Goal: Check status: Check status

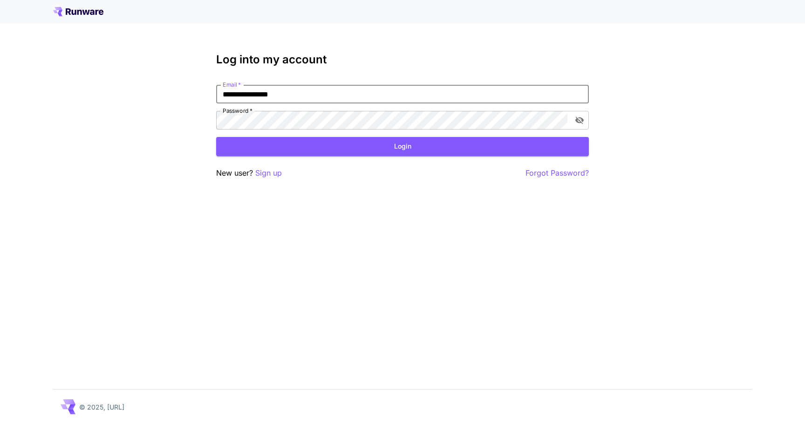
type input "**********"
click at [402, 146] on button "Login" at bounding box center [402, 146] width 373 height 19
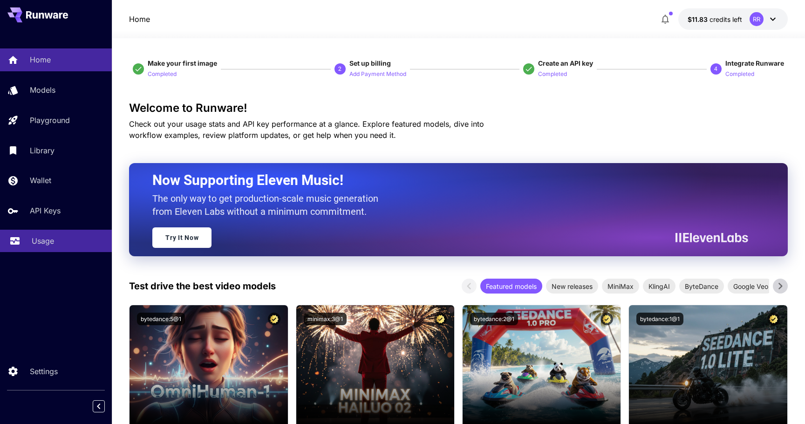
click at [33, 251] on link "Usage" at bounding box center [56, 241] width 112 height 23
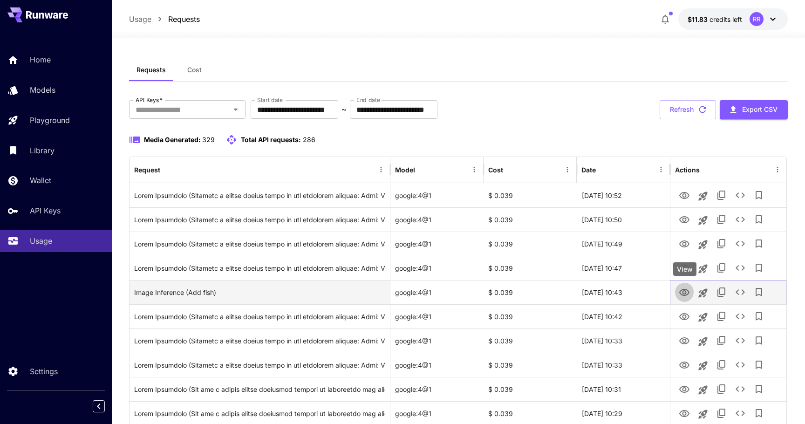
click at [686, 294] on icon "View" at bounding box center [684, 292] width 11 height 11
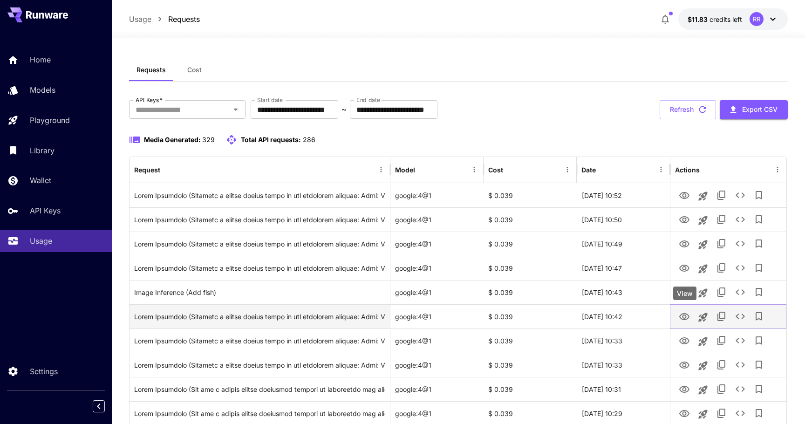
click at [686, 316] on icon "View" at bounding box center [684, 316] width 11 height 11
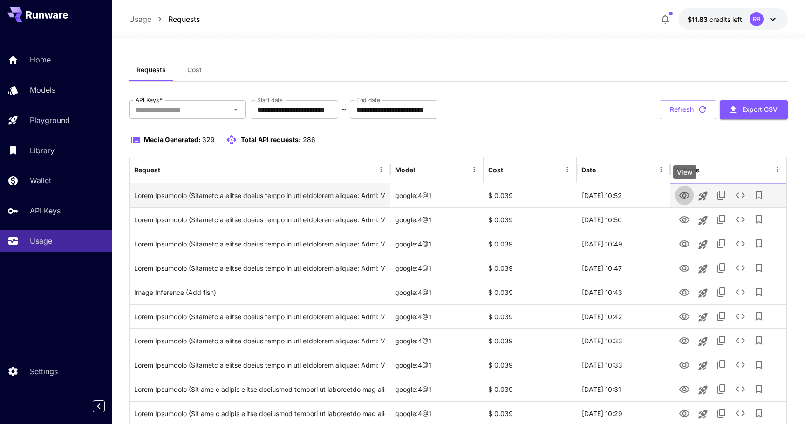
click at [686, 197] on icon "View" at bounding box center [684, 195] width 11 height 11
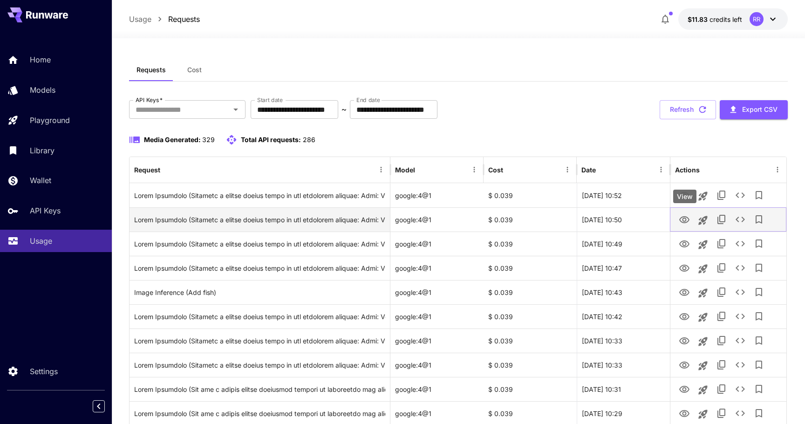
click at [687, 219] on icon "View" at bounding box center [684, 219] width 11 height 11
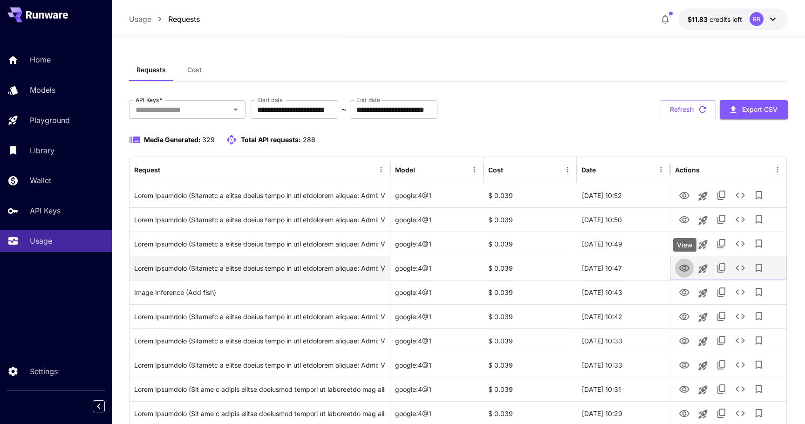
click at [686, 268] on icon "View" at bounding box center [684, 268] width 11 height 11
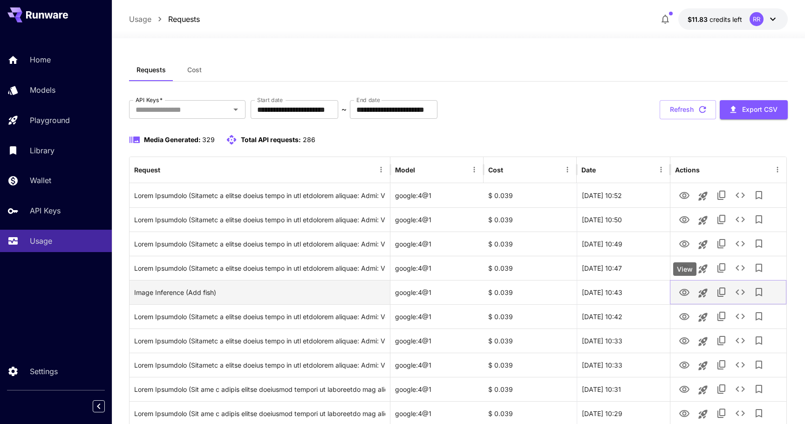
click at [682, 291] on icon "View" at bounding box center [684, 292] width 11 height 11
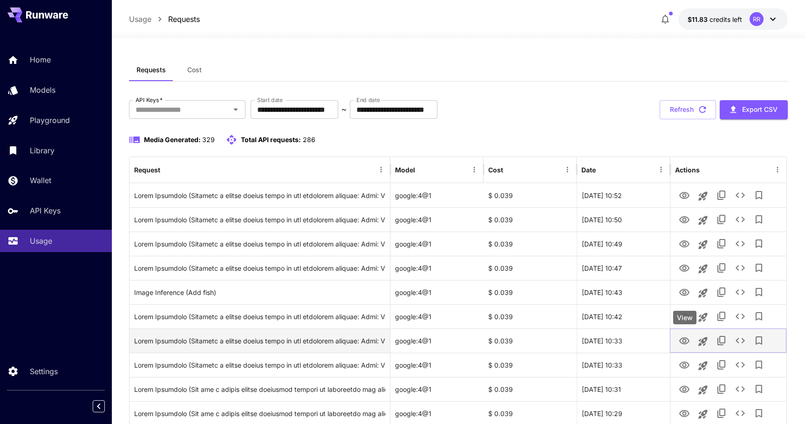
click at [685, 341] on icon "View" at bounding box center [684, 340] width 10 height 7
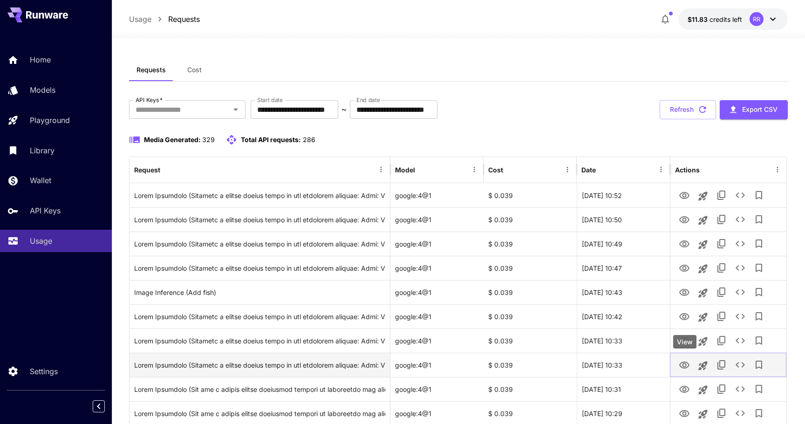
click at [687, 368] on icon "View" at bounding box center [684, 365] width 11 height 11
click at [682, 367] on icon "View" at bounding box center [684, 364] width 10 height 7
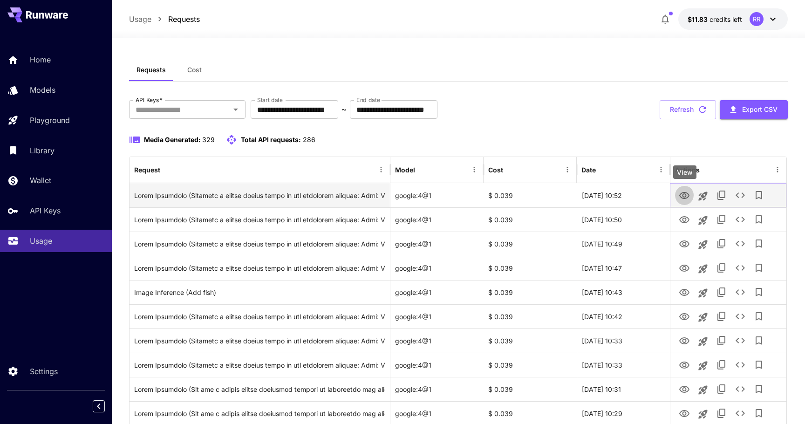
click at [683, 197] on icon "View" at bounding box center [684, 195] width 10 height 7
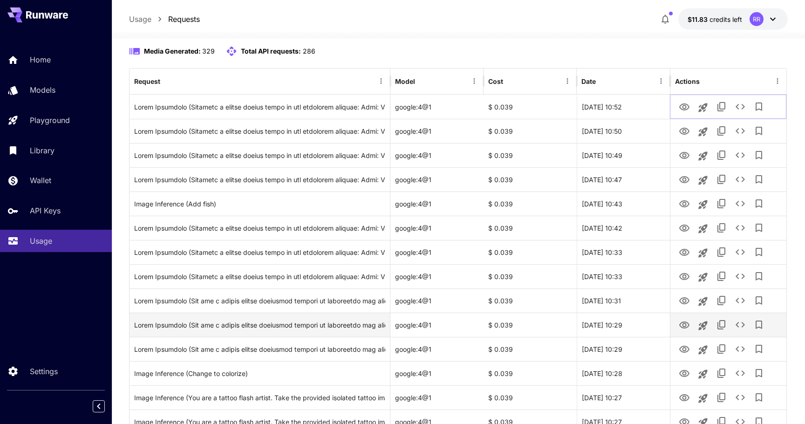
scroll to position [89, 0]
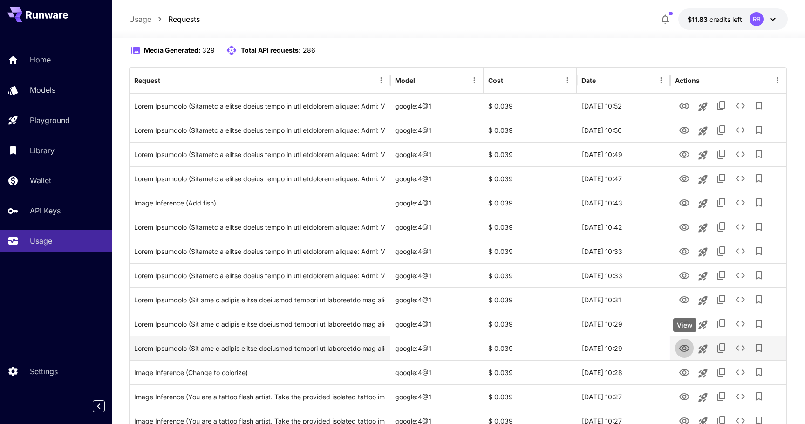
click at [685, 346] on icon "View" at bounding box center [684, 348] width 11 height 11
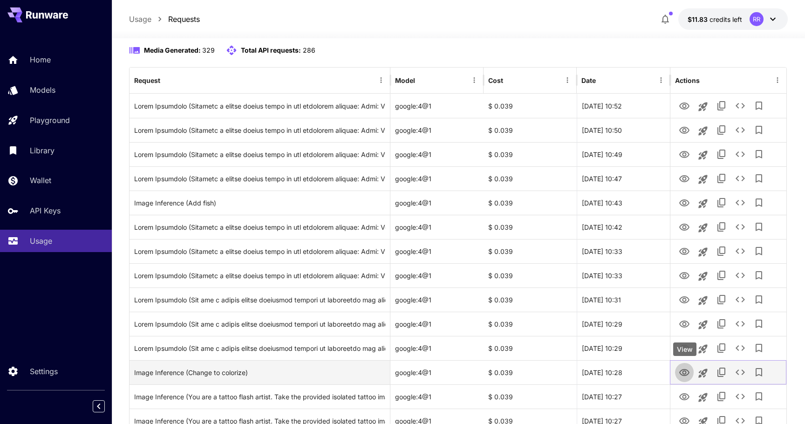
click at [685, 372] on icon "View" at bounding box center [684, 372] width 11 height 11
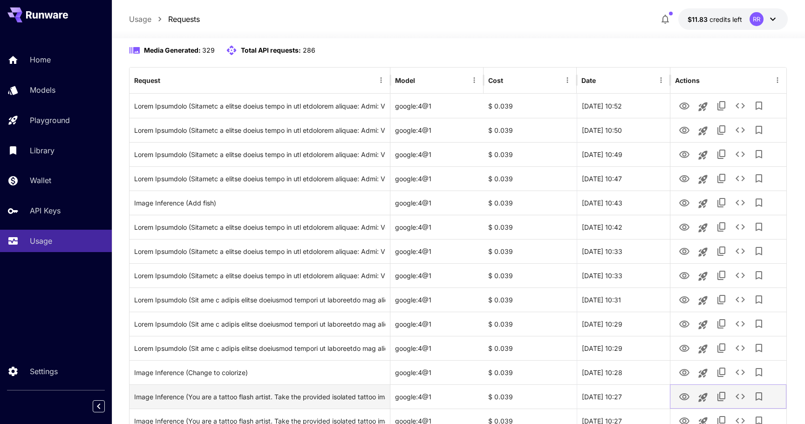
click at [685, 394] on icon "View" at bounding box center [684, 396] width 11 height 11
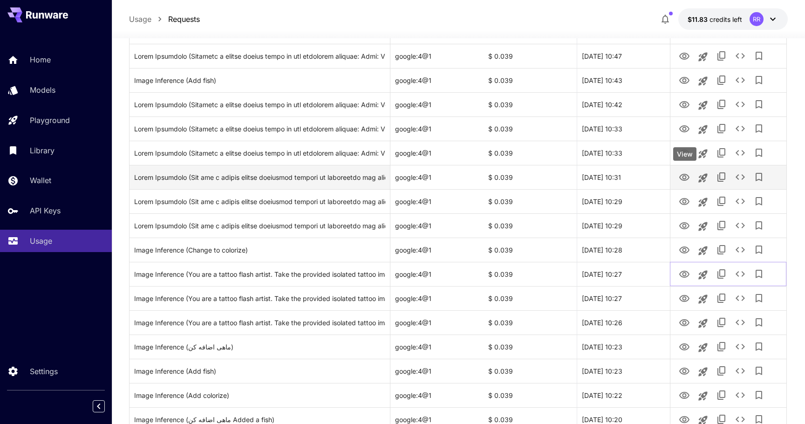
scroll to position [216, 0]
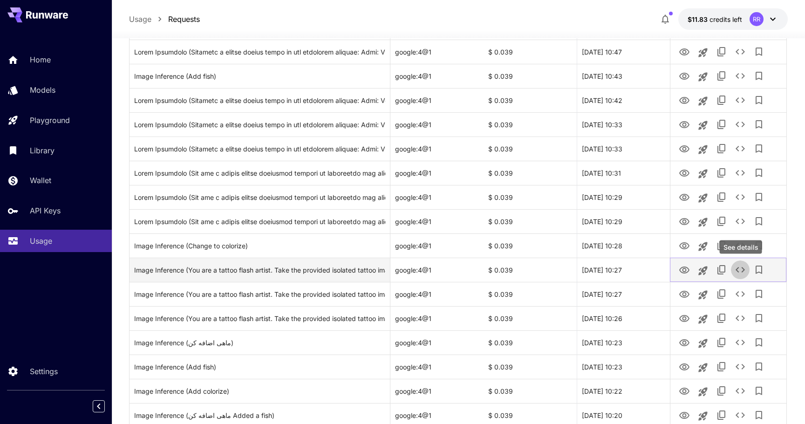
click at [741, 268] on icon "See details" at bounding box center [739, 269] width 11 height 11
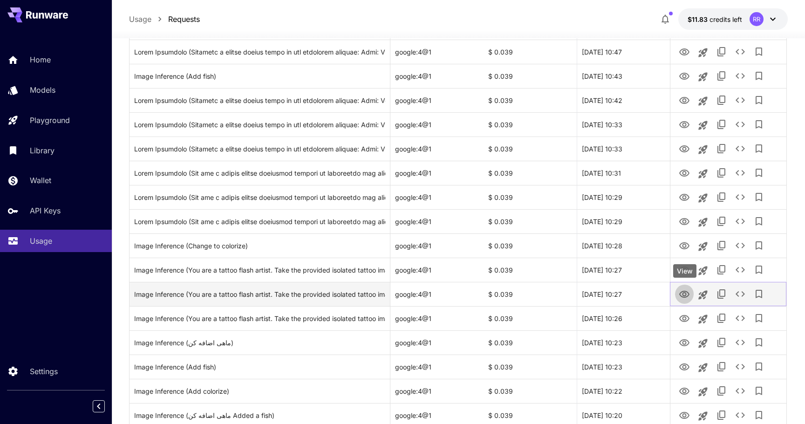
click at [685, 293] on icon "View" at bounding box center [684, 294] width 11 height 11
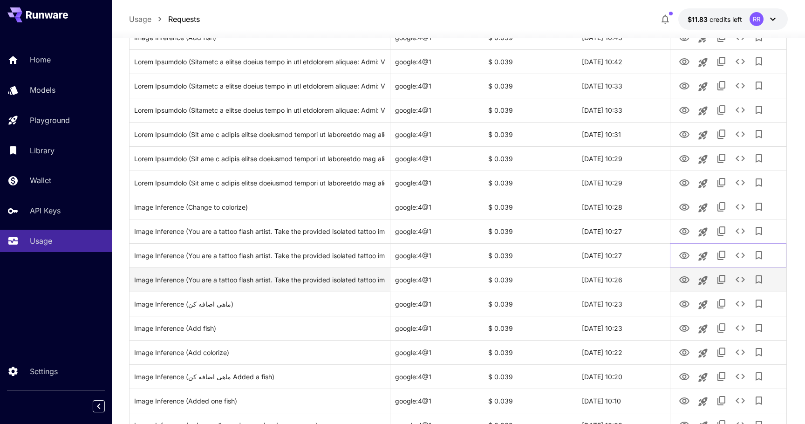
scroll to position [260, 0]
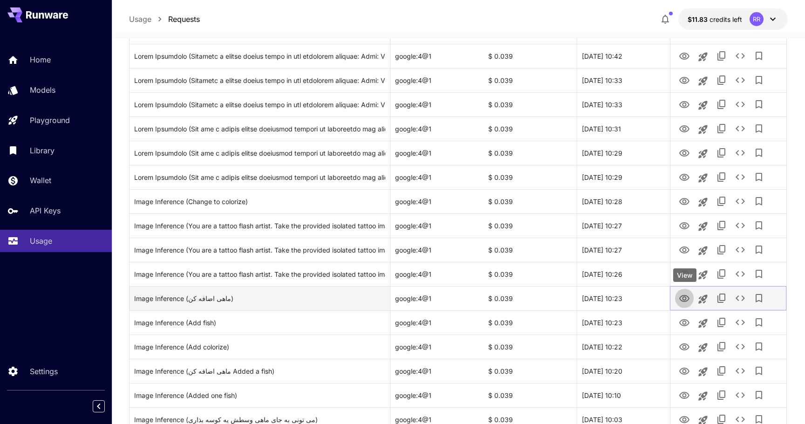
click at [686, 294] on icon "View" at bounding box center [684, 298] width 11 height 11
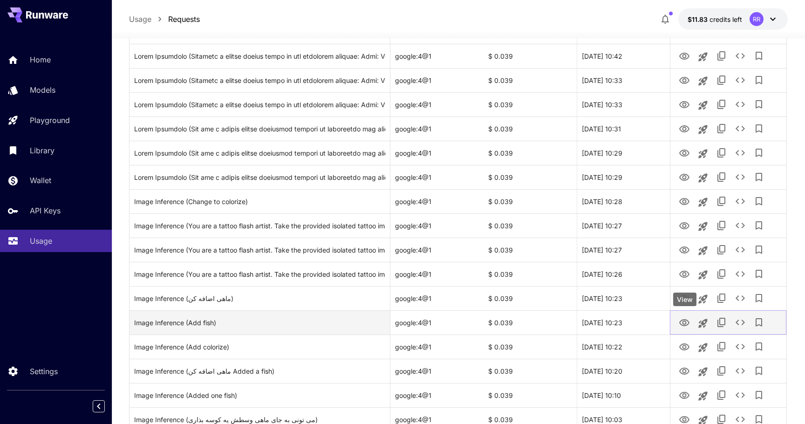
click at [685, 324] on icon "View" at bounding box center [684, 322] width 10 height 7
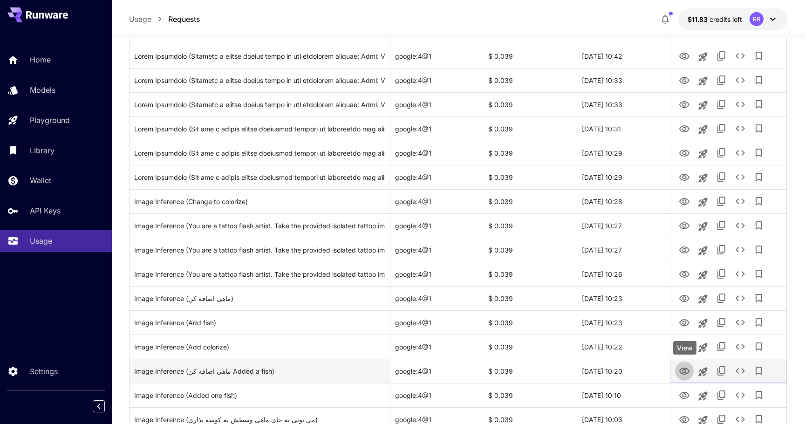
click at [686, 370] on icon "View" at bounding box center [684, 370] width 10 height 7
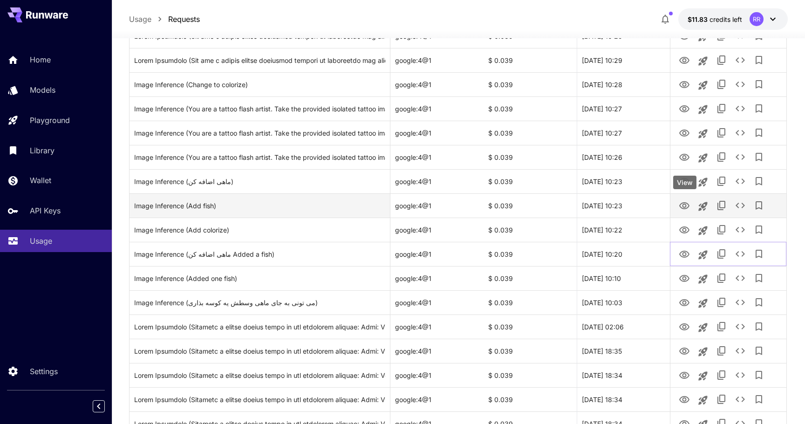
scroll to position [385, 0]
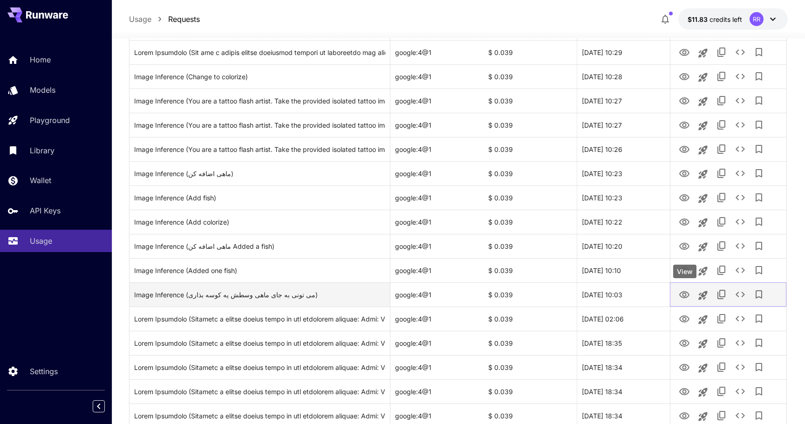
click at [684, 298] on icon "View" at bounding box center [684, 294] width 11 height 11
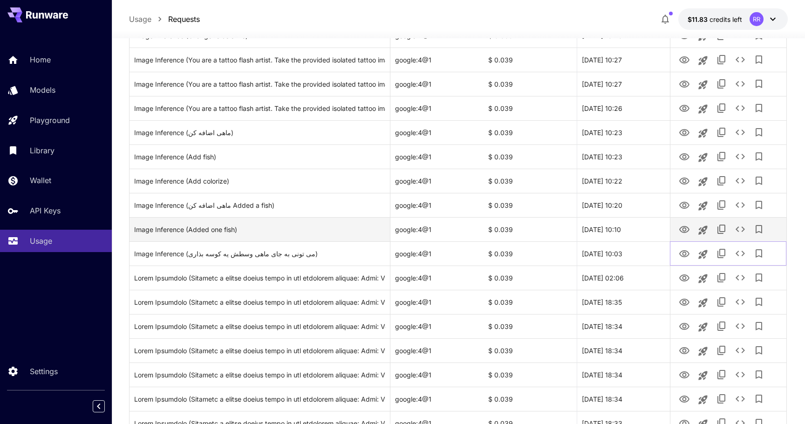
scroll to position [474, 0]
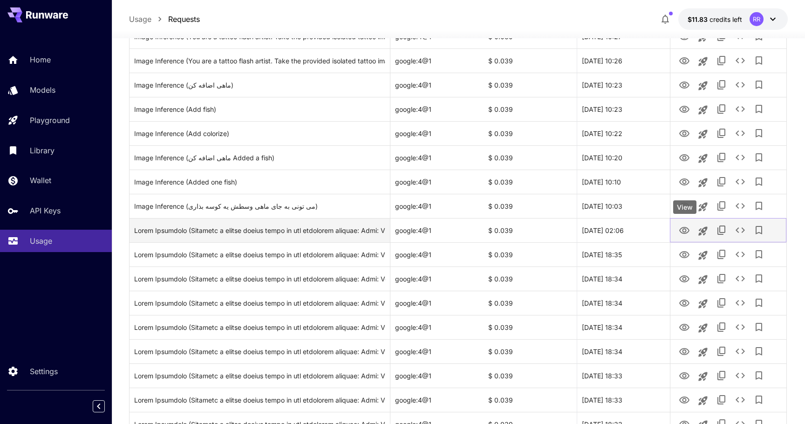
click at [681, 231] on icon "View" at bounding box center [684, 230] width 10 height 7
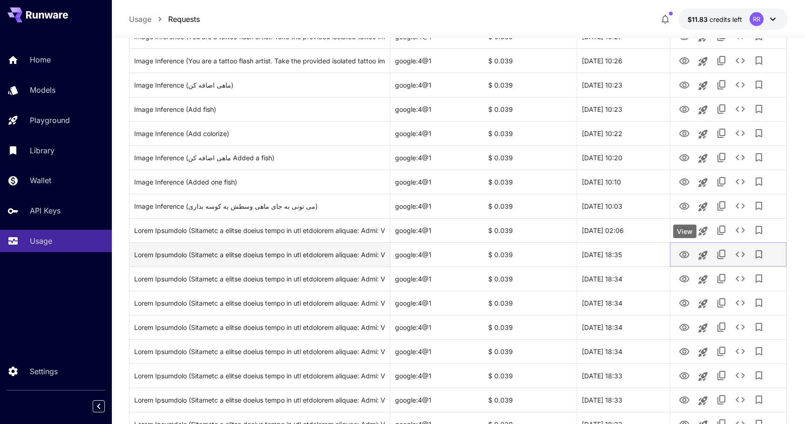
click at [682, 255] on icon "View" at bounding box center [684, 254] width 11 height 11
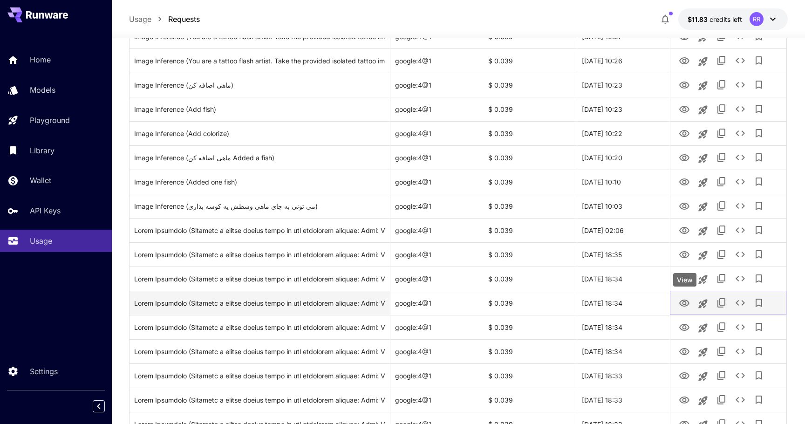
click at [683, 300] on icon "View" at bounding box center [684, 303] width 11 height 11
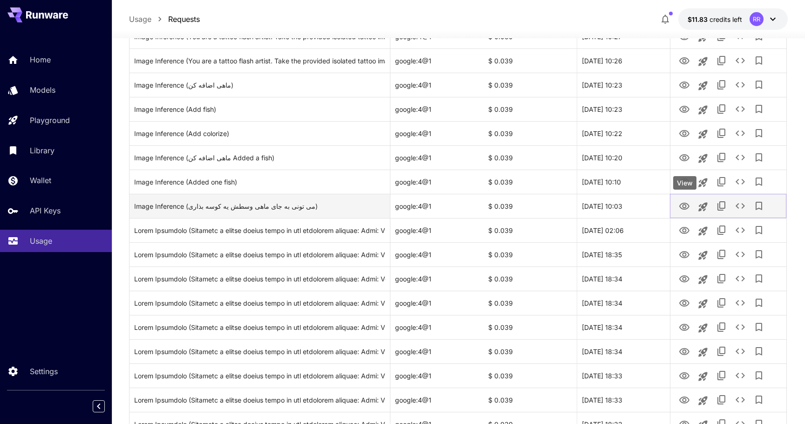
click at [686, 206] on icon "View" at bounding box center [684, 206] width 10 height 7
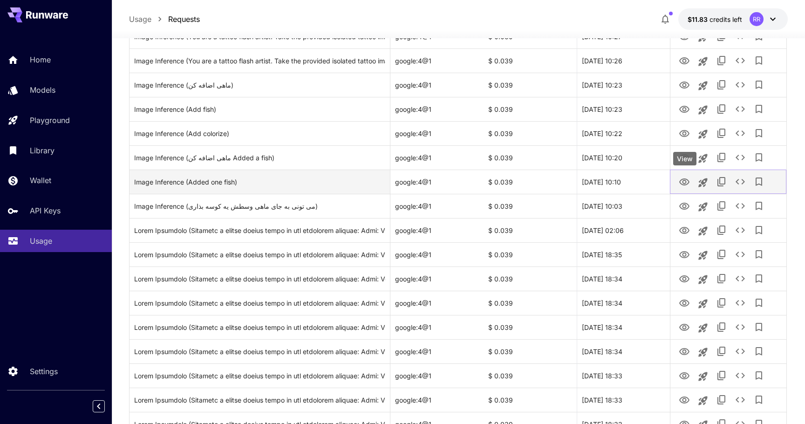
click at [684, 183] on icon "View" at bounding box center [684, 181] width 10 height 7
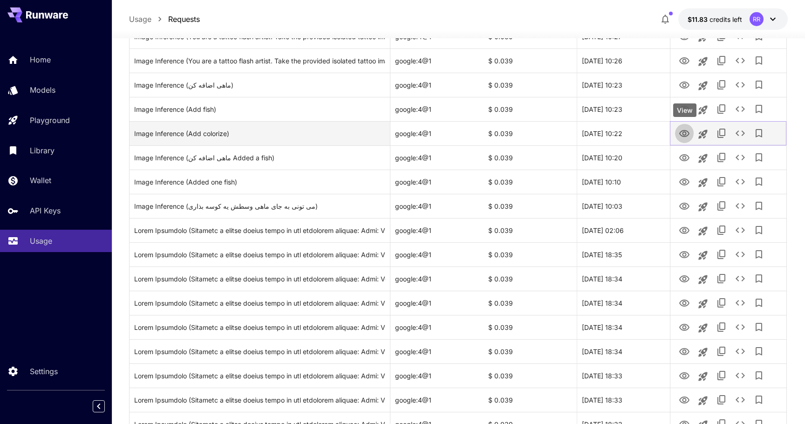
click at [683, 130] on icon "View" at bounding box center [684, 133] width 10 height 7
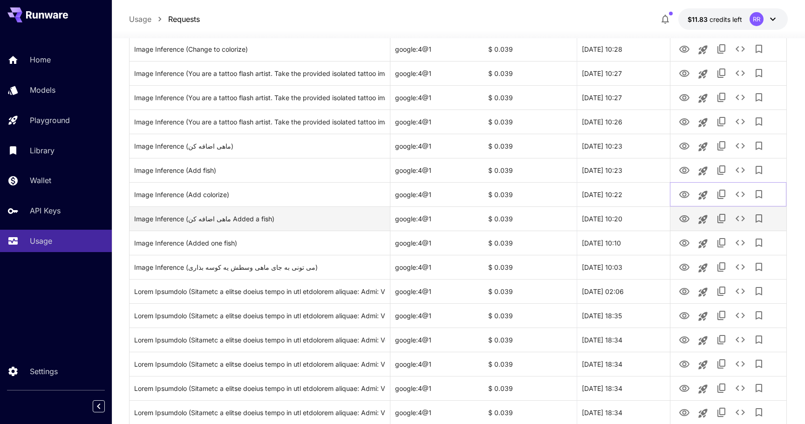
scroll to position [407, 0]
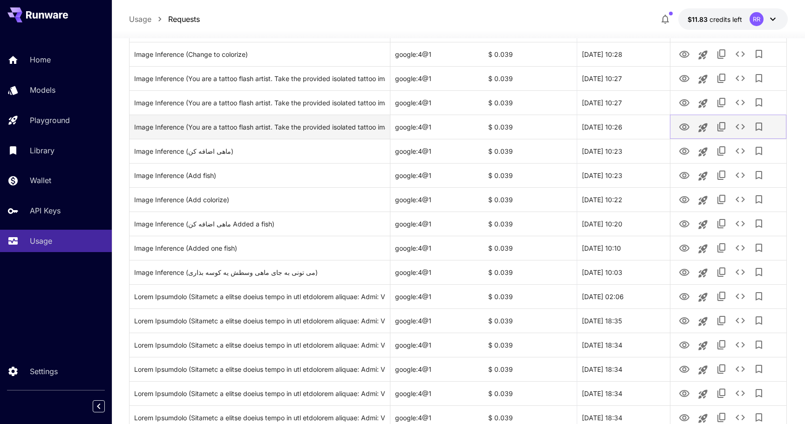
click at [683, 128] on icon "View" at bounding box center [684, 126] width 10 height 7
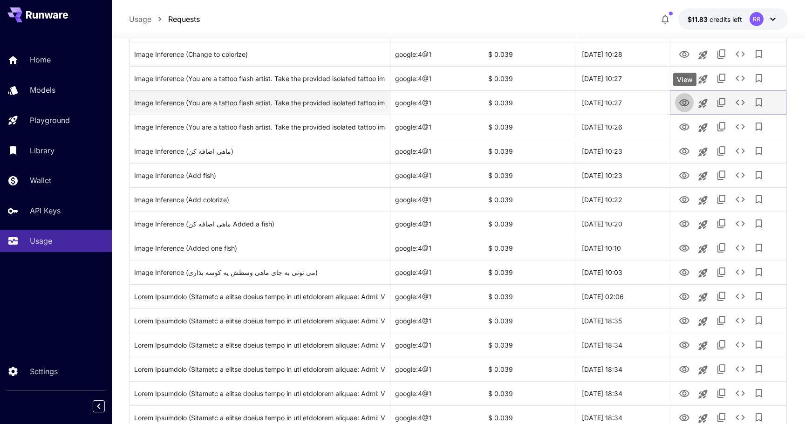
click at [680, 103] on icon "View" at bounding box center [684, 102] width 10 height 7
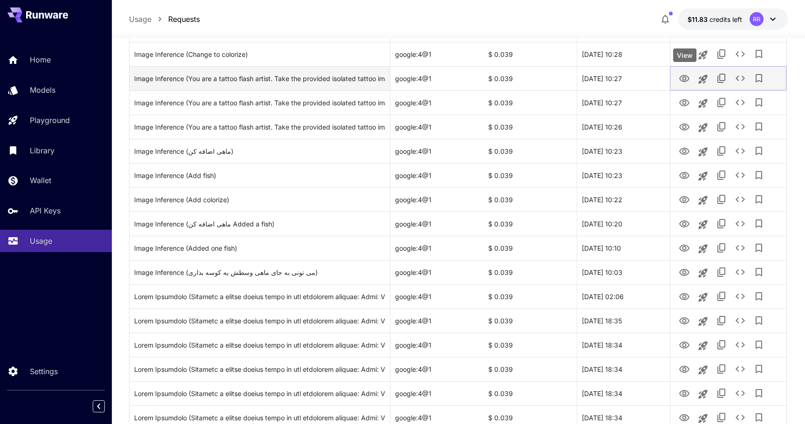
click at [683, 80] on icon "View" at bounding box center [684, 78] width 11 height 11
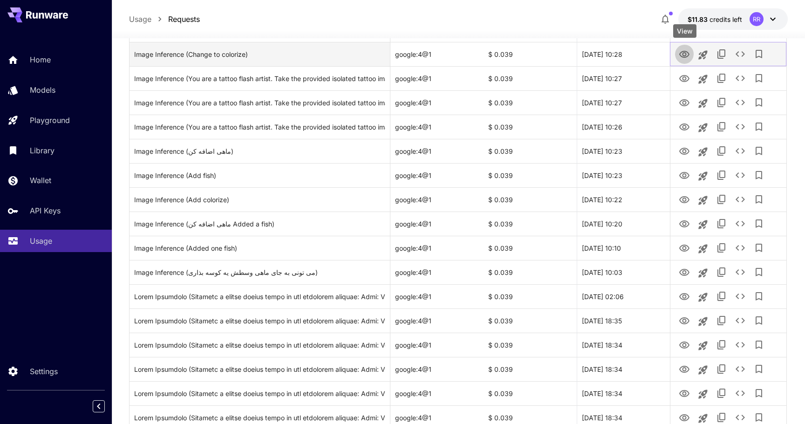
click at [685, 55] on icon "View" at bounding box center [684, 54] width 10 height 7
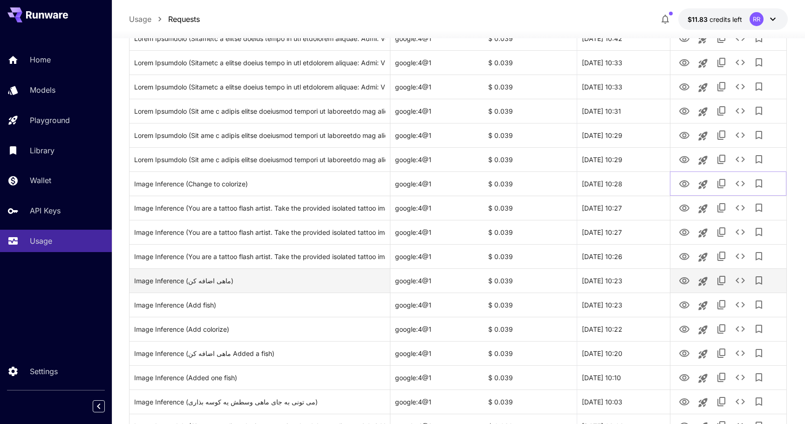
scroll to position [277, 0]
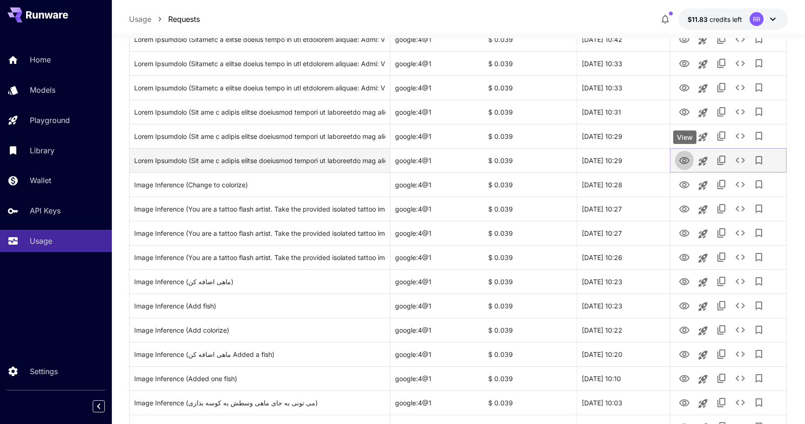
click at [685, 158] on icon "View" at bounding box center [684, 160] width 11 height 11
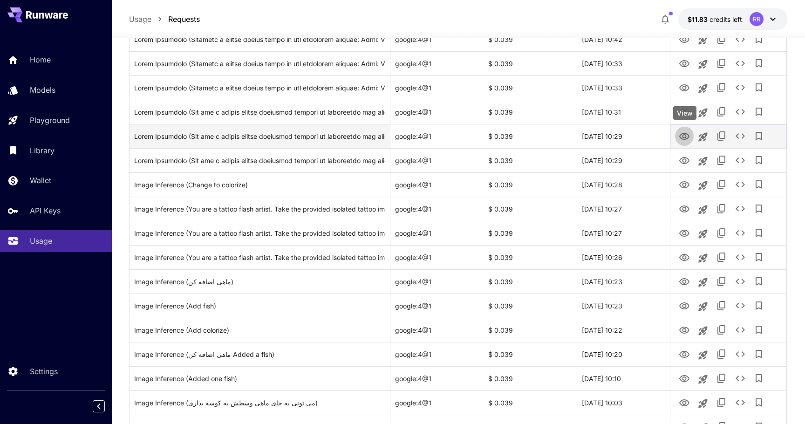
click at [683, 132] on icon "View" at bounding box center [684, 136] width 11 height 11
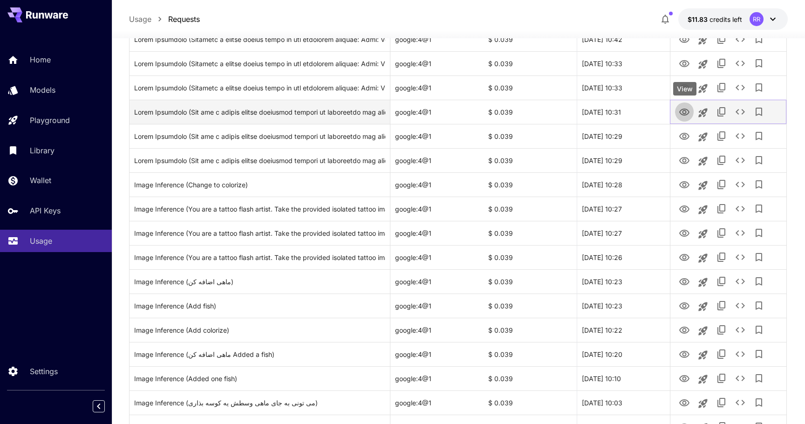
click at [685, 114] on icon "View" at bounding box center [684, 112] width 11 height 11
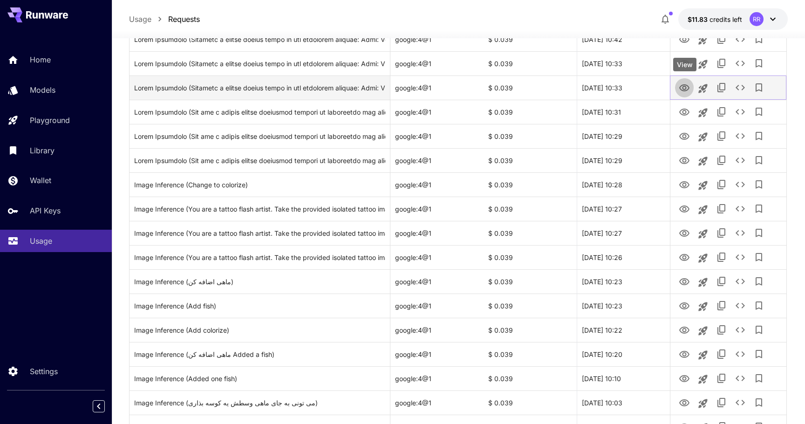
click at [687, 85] on icon "View" at bounding box center [684, 87] width 11 height 11
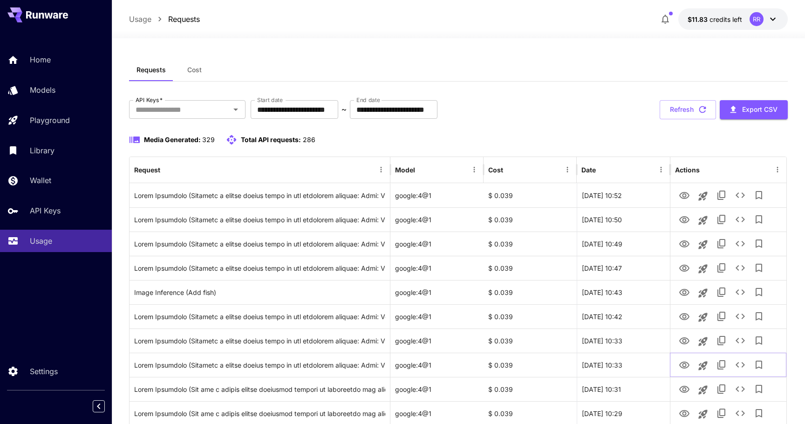
scroll to position [0, 0]
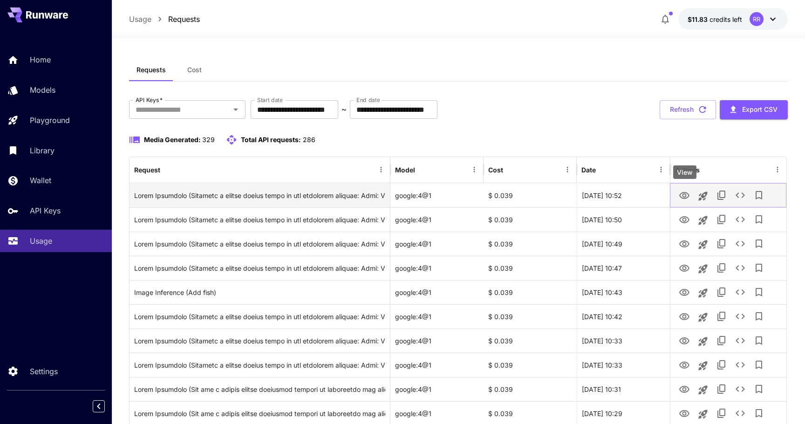
click at [687, 195] on icon "View" at bounding box center [684, 195] width 11 height 11
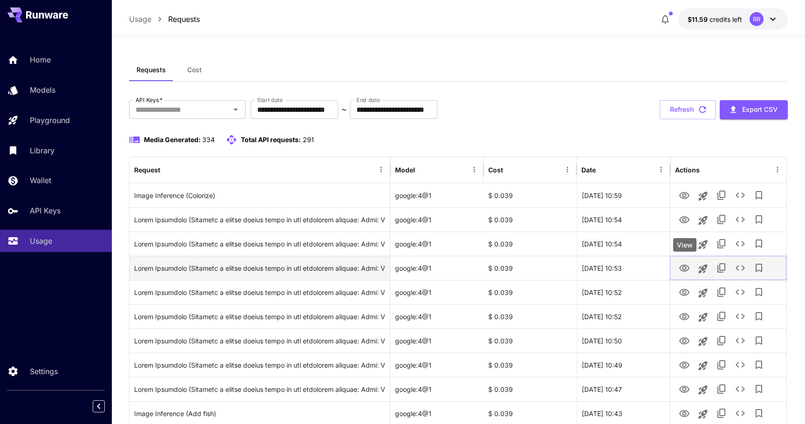
click at [686, 269] on icon "View" at bounding box center [684, 268] width 11 height 11
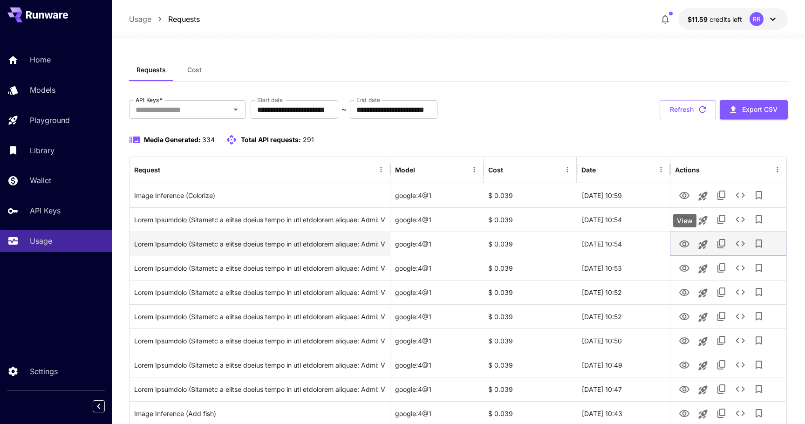
click at [687, 242] on icon "View" at bounding box center [684, 243] width 10 height 7
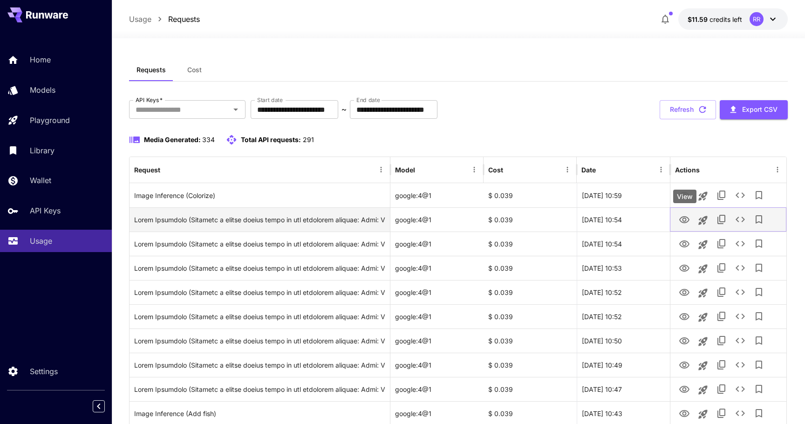
click at [681, 221] on icon "View" at bounding box center [684, 219] width 10 height 7
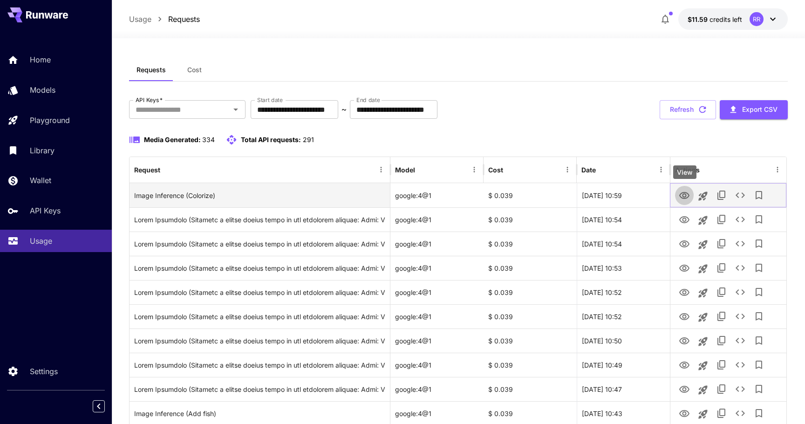
click at [683, 198] on icon "View" at bounding box center [684, 195] width 10 height 7
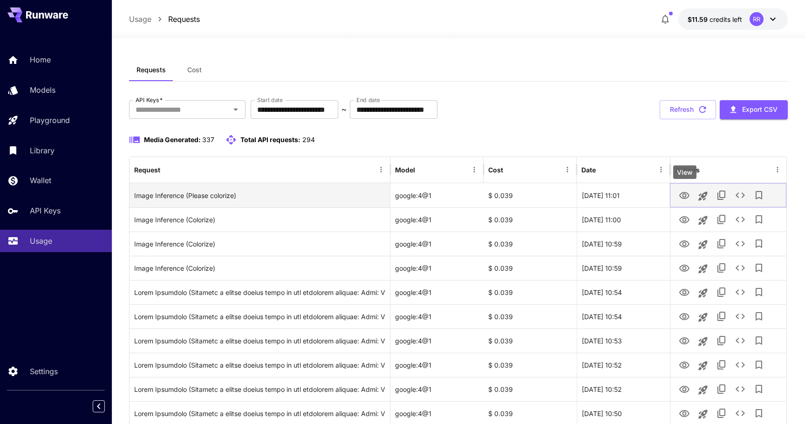
click at [683, 192] on icon "View" at bounding box center [684, 195] width 10 height 7
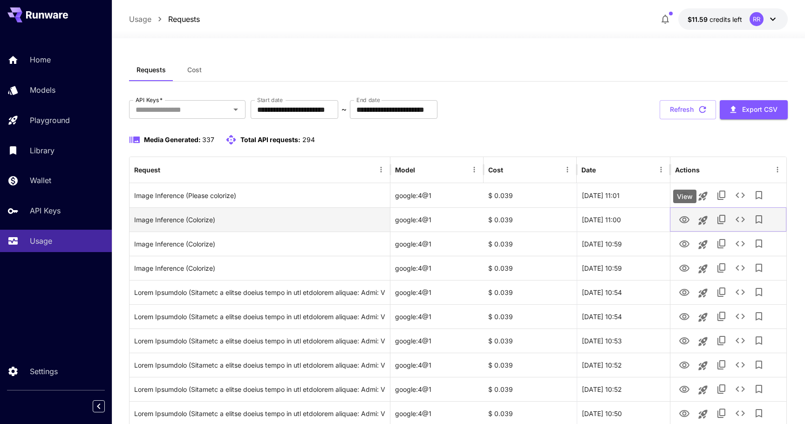
click at [690, 216] on icon "View" at bounding box center [684, 219] width 11 height 11
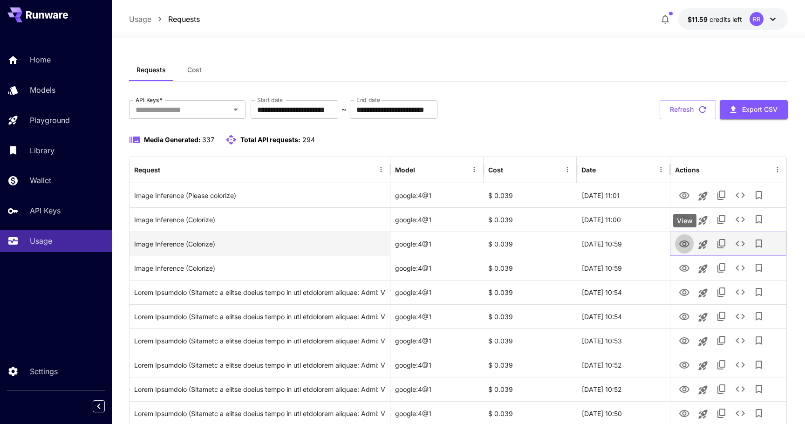
click at [686, 244] on icon "View" at bounding box center [684, 243] width 10 height 7
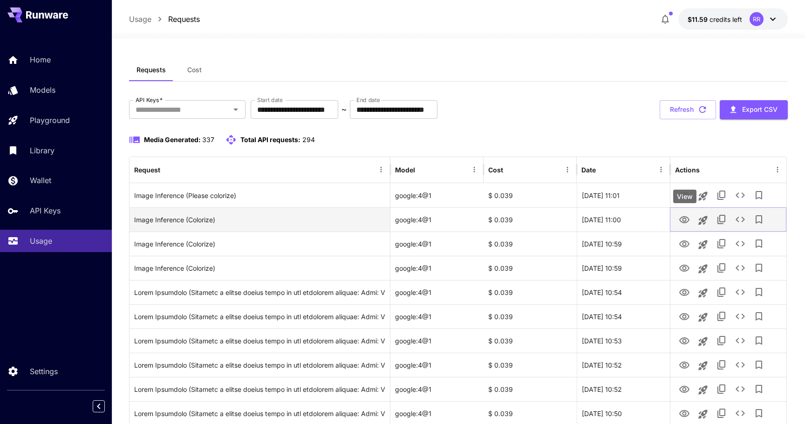
click at [683, 218] on icon "View" at bounding box center [684, 219] width 10 height 7
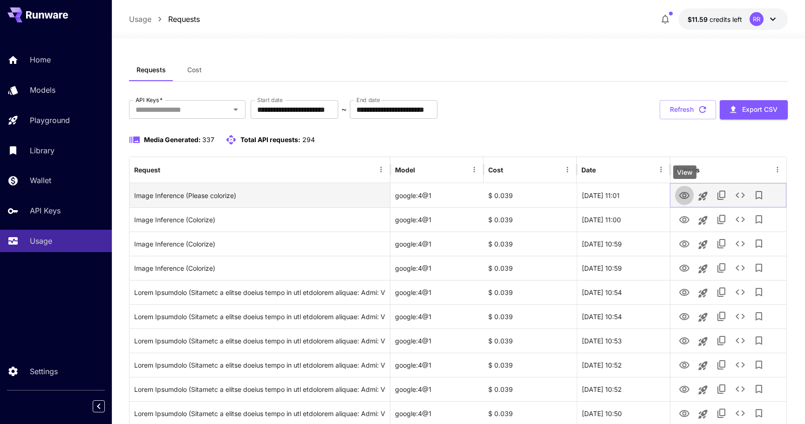
click at [686, 193] on icon "View" at bounding box center [684, 195] width 10 height 7
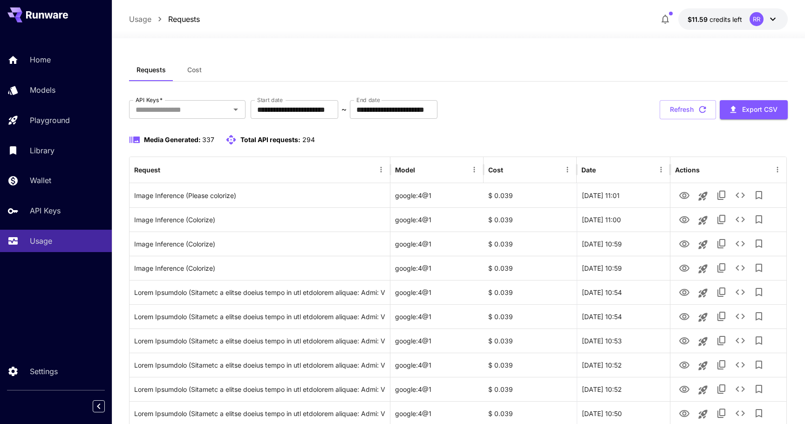
click at [667, 18] on icon "button" at bounding box center [664, 19] width 11 height 11
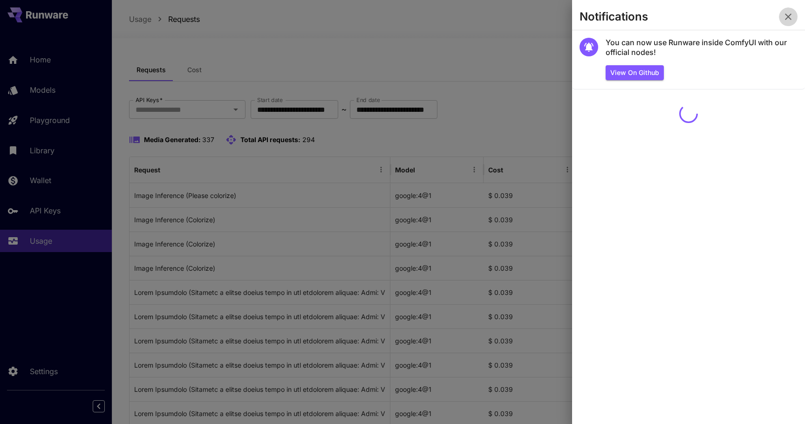
click at [788, 17] on icon "button" at bounding box center [788, 17] width 7 height 7
